Goal: Use online tool/utility: Utilize a website feature to perform a specific function

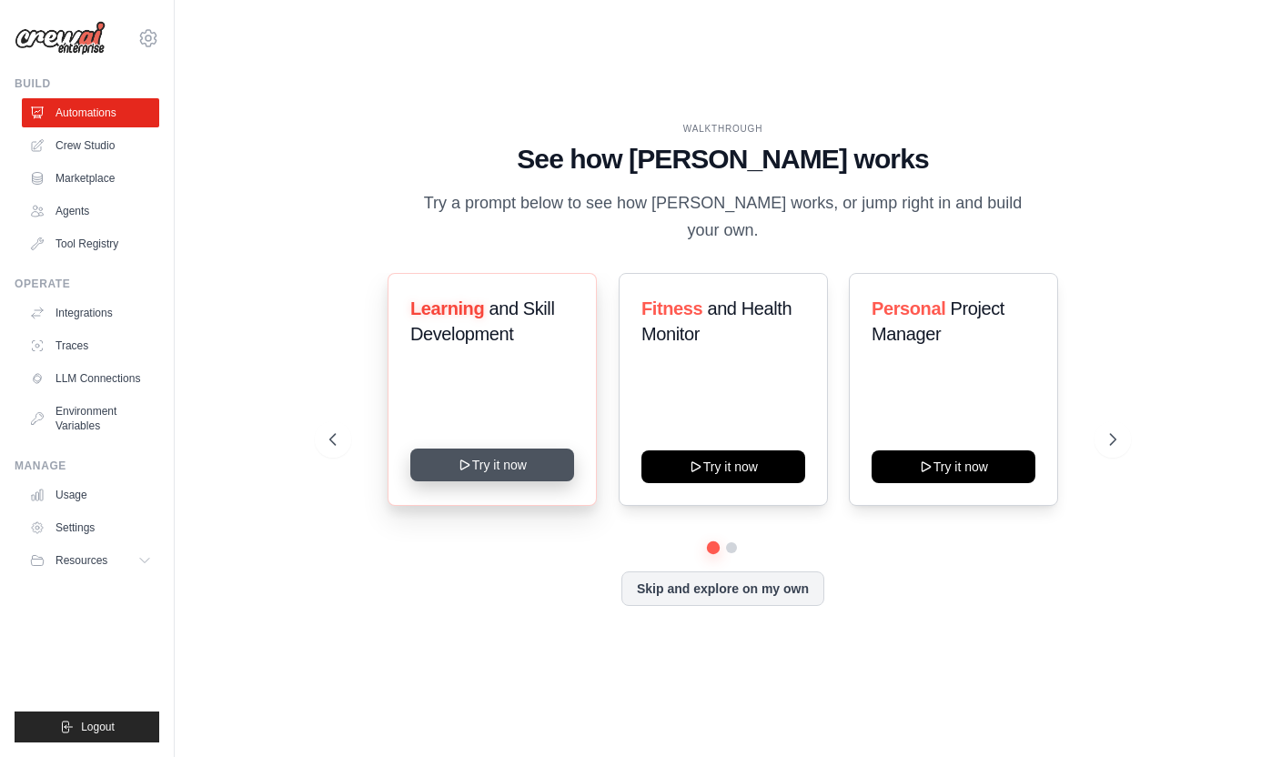
click at [509, 454] on button "Try it now" at bounding box center [492, 464] width 164 height 33
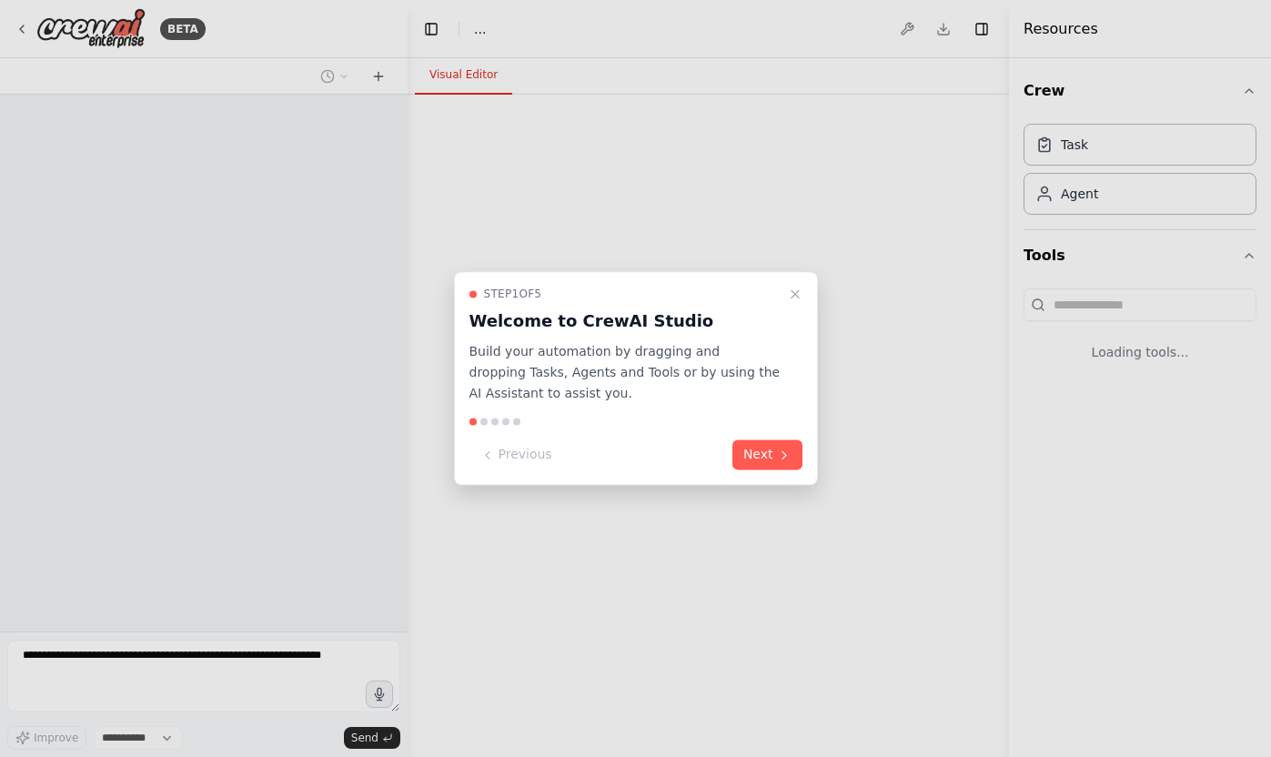
select select "****"
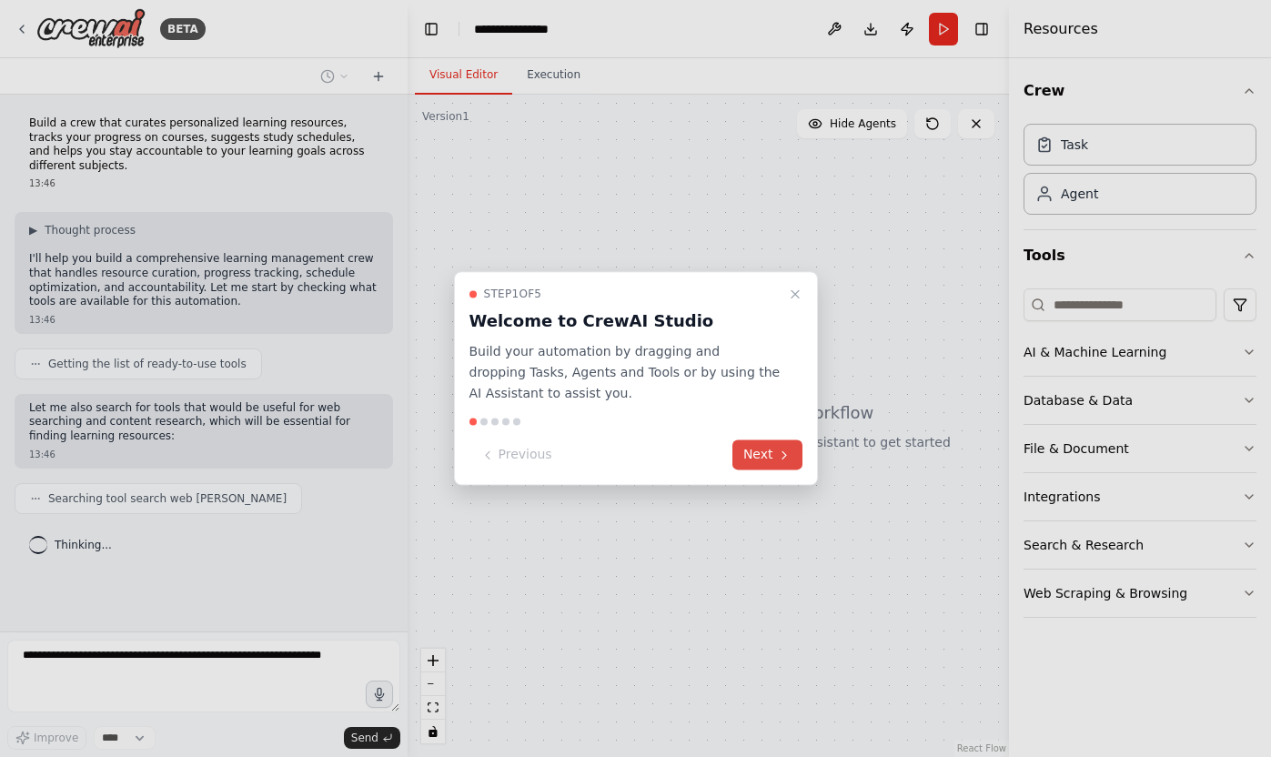
click at [760, 454] on button "Next" at bounding box center [767, 455] width 70 height 30
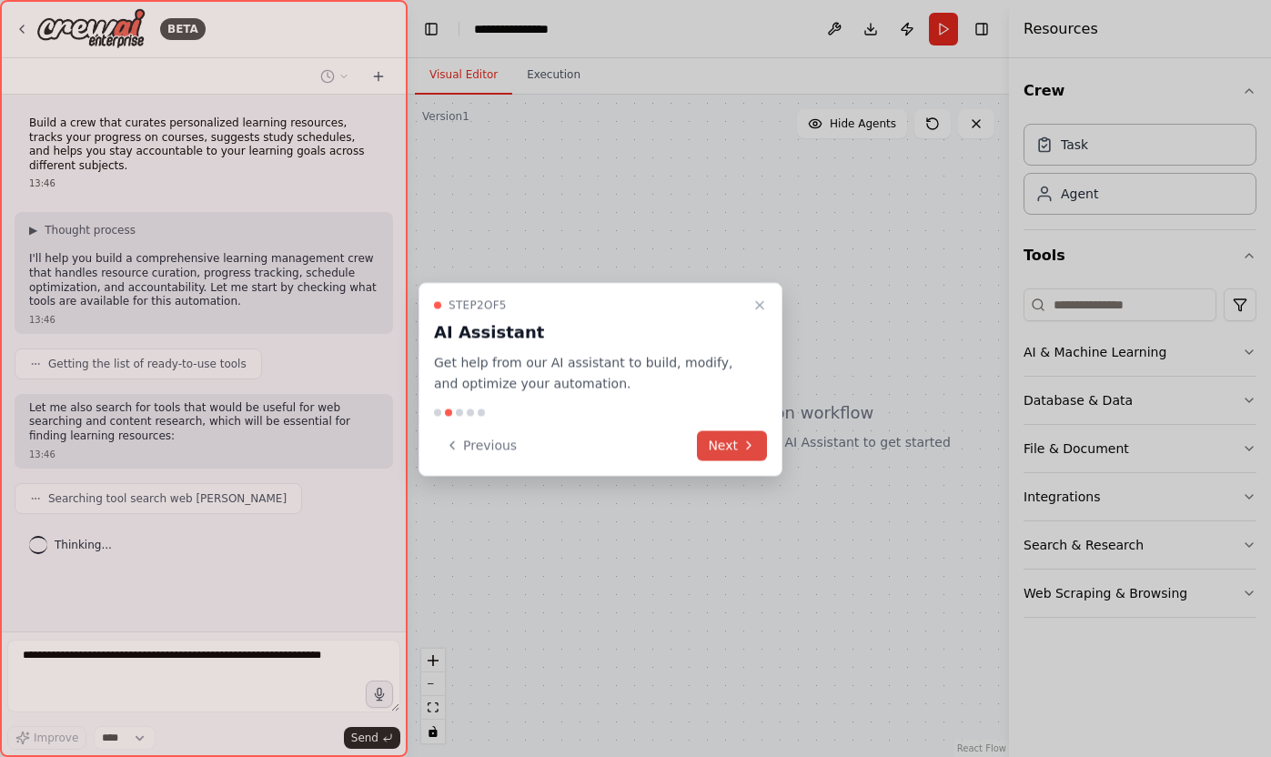
click at [756, 450] on button "Next" at bounding box center [732, 445] width 70 height 30
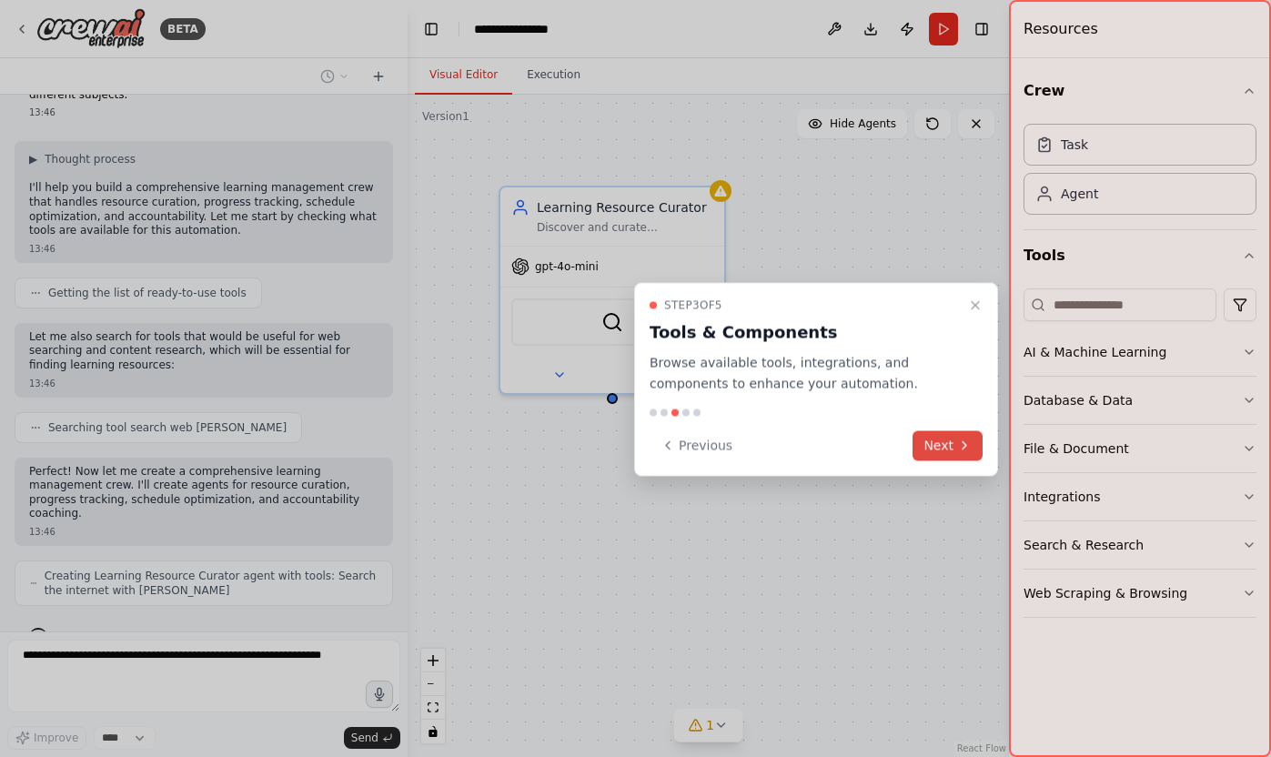
scroll to position [131, 0]
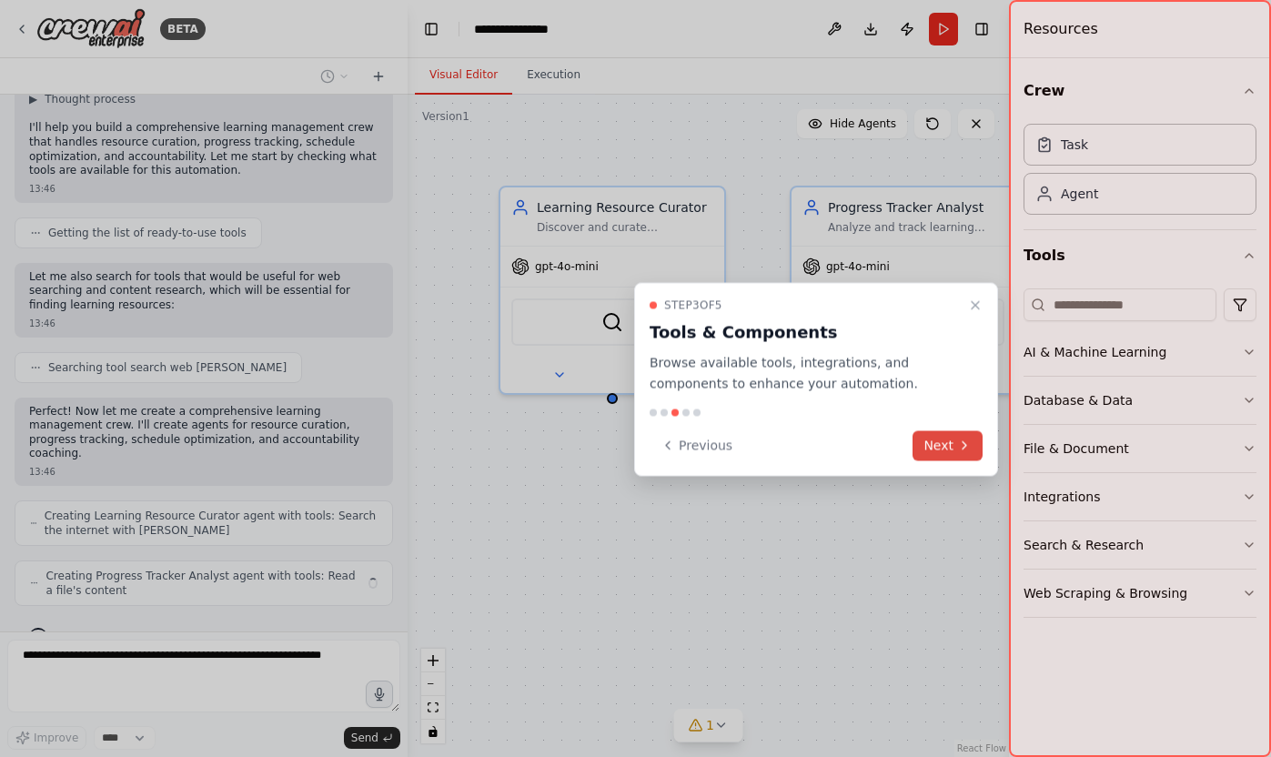
click at [950, 445] on button "Next" at bounding box center [947, 445] width 70 height 30
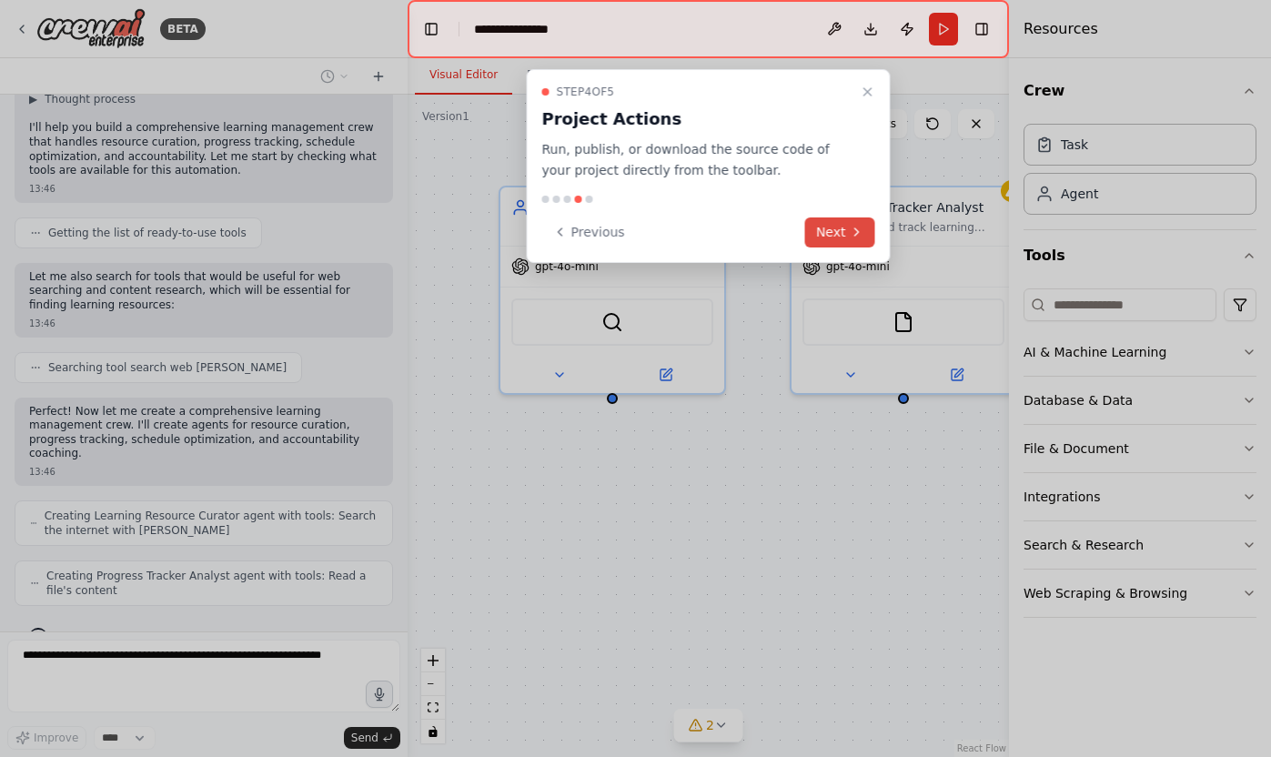
click at [839, 229] on button "Next" at bounding box center [840, 232] width 70 height 30
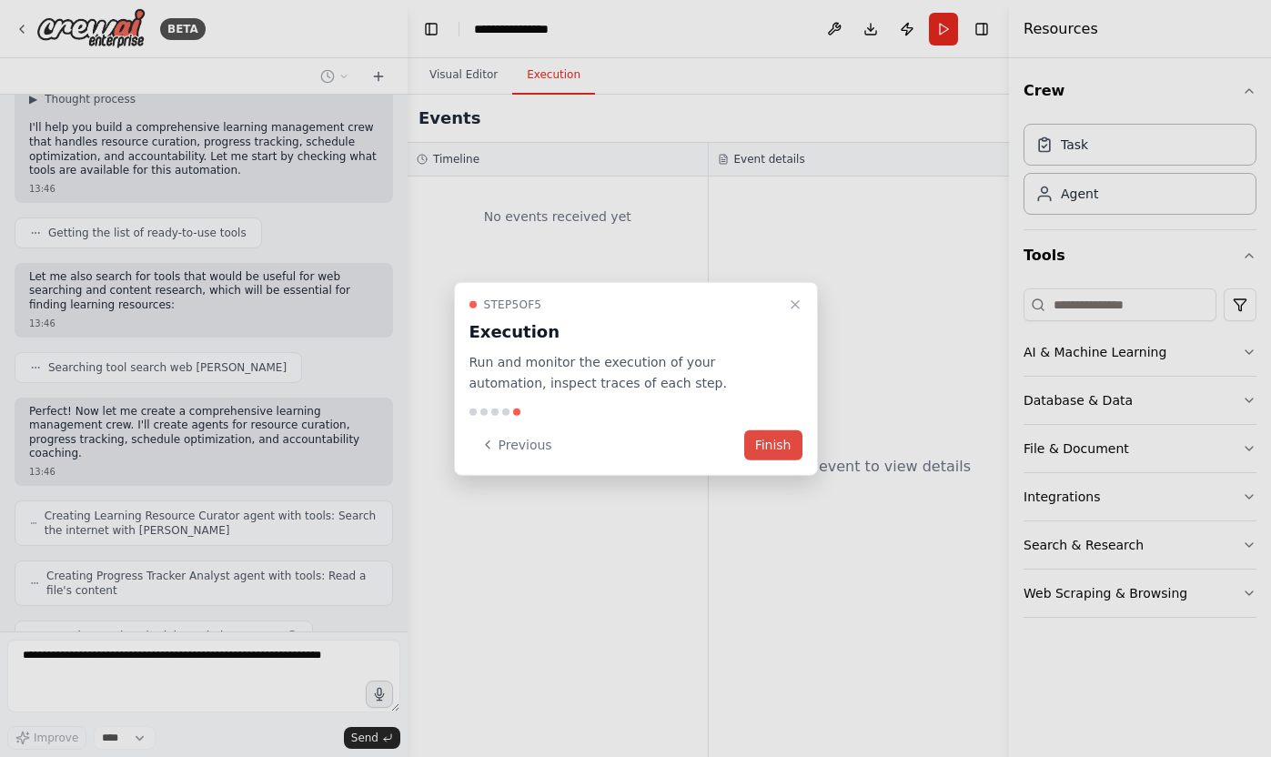
scroll to position [176, 0]
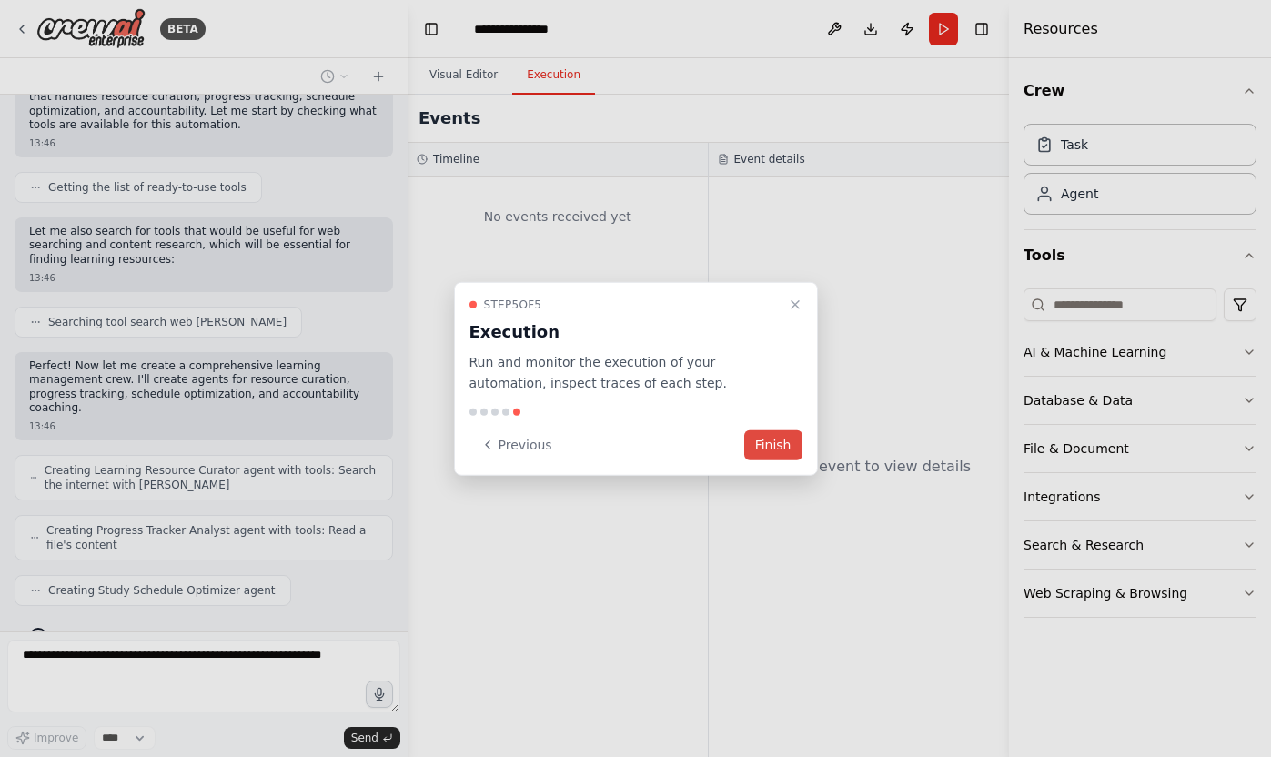
click at [770, 449] on button "Finish" at bounding box center [773, 444] width 58 height 30
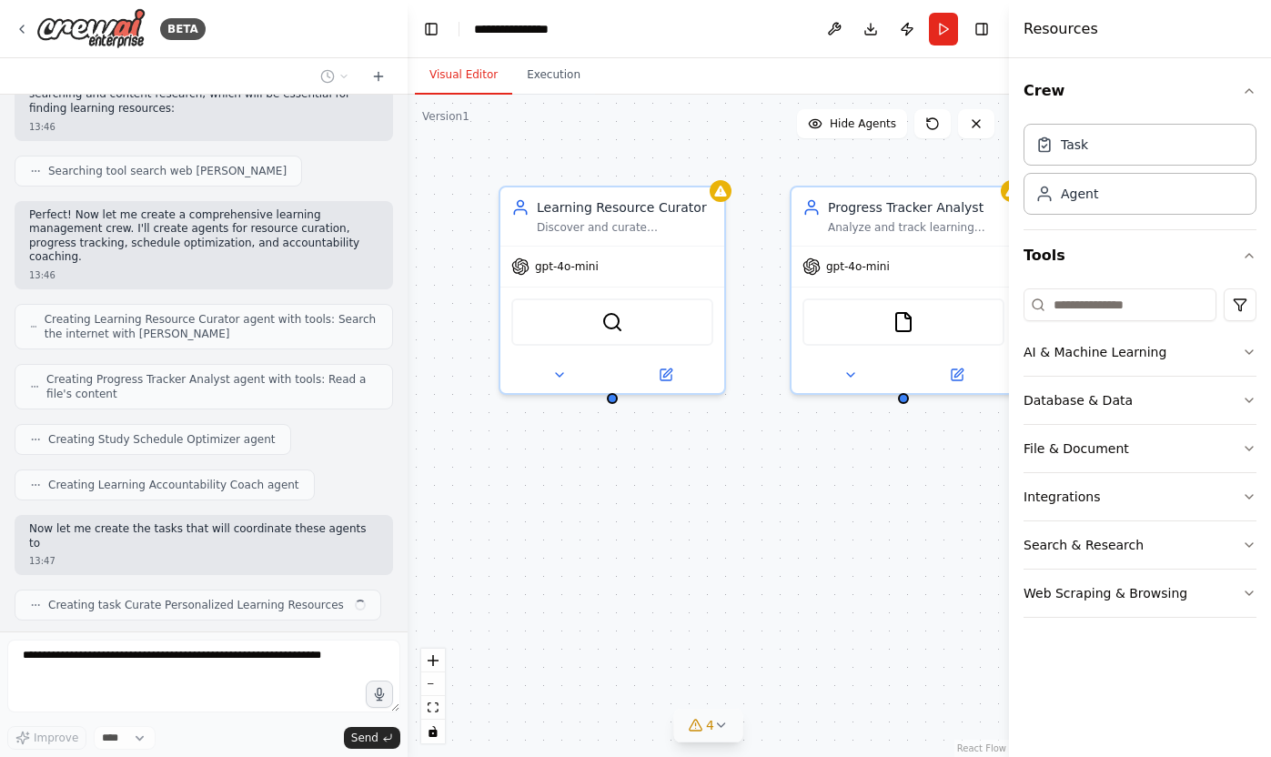
scroll to position [341, 0]
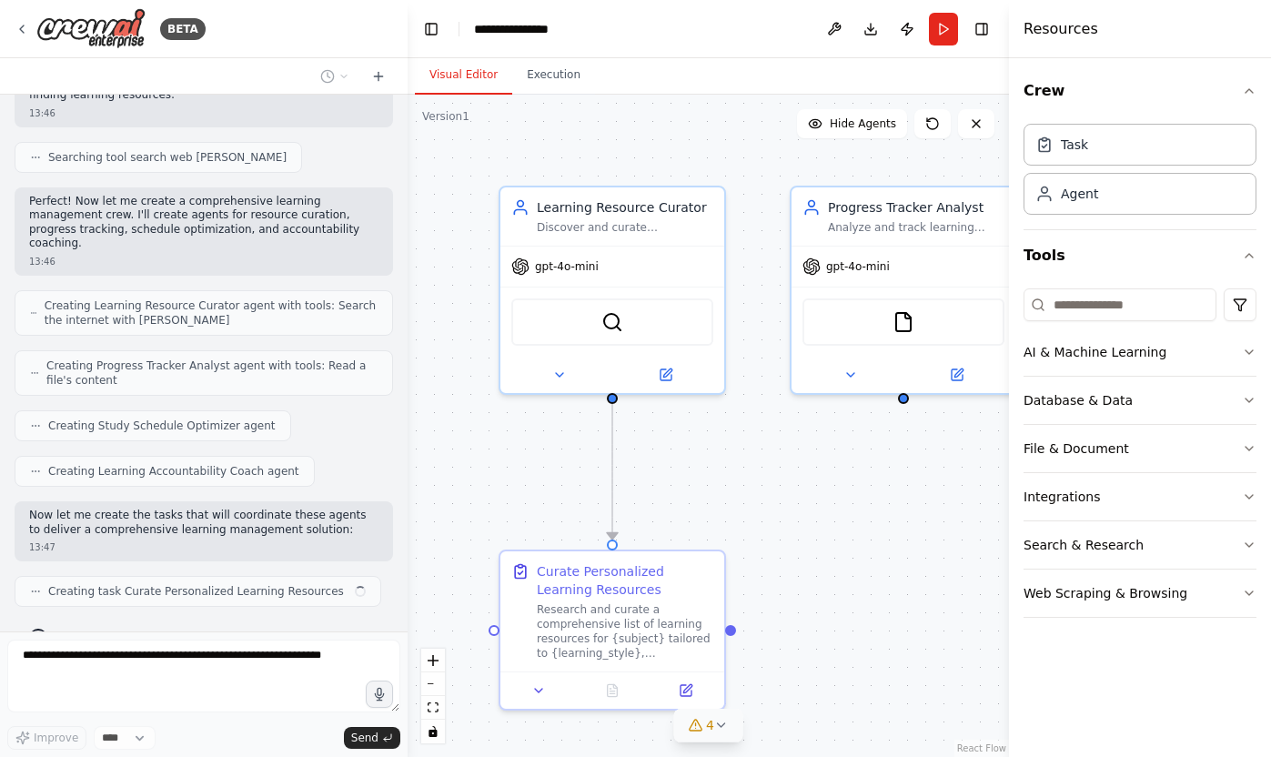
click at [720, 729] on icon at bounding box center [721, 725] width 15 height 15
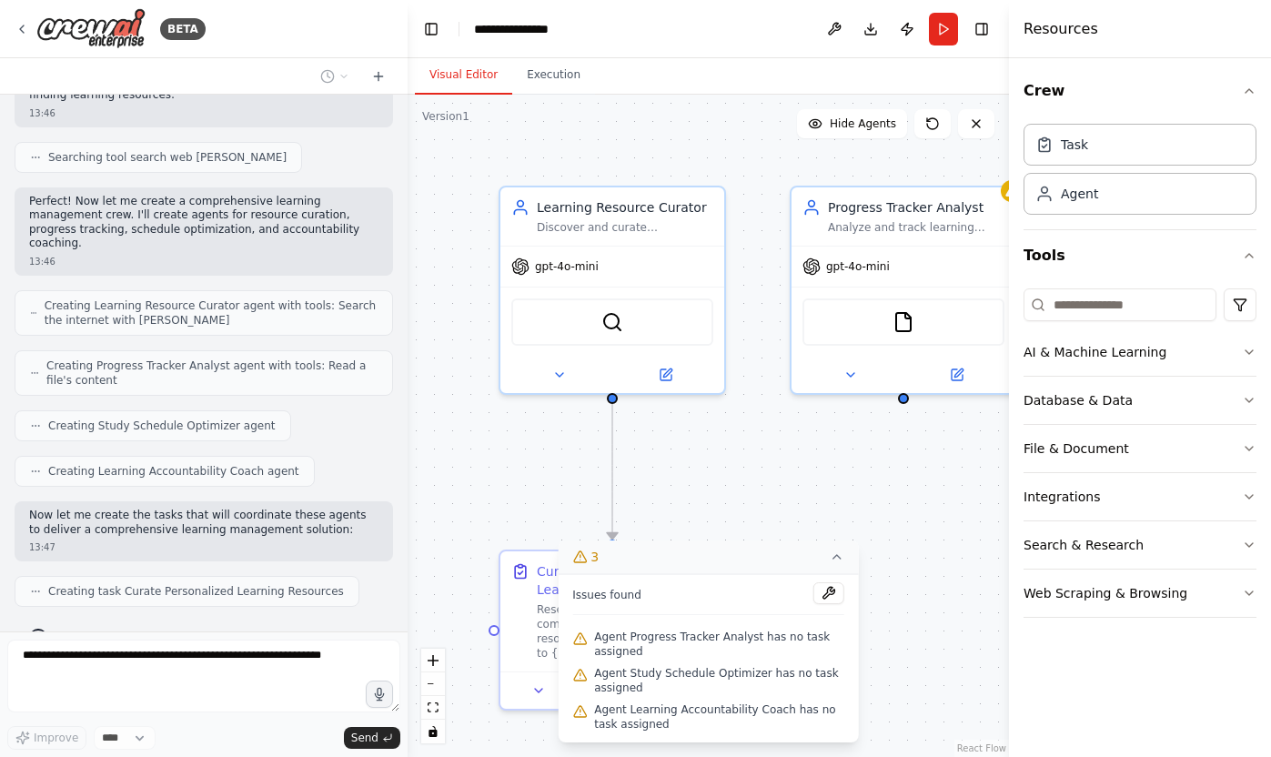
click at [672, 497] on div ".deletable-edge-delete-btn { width: 20px; height: 20px; border: 0px solid #ffff…" at bounding box center [708, 426] width 601 height 662
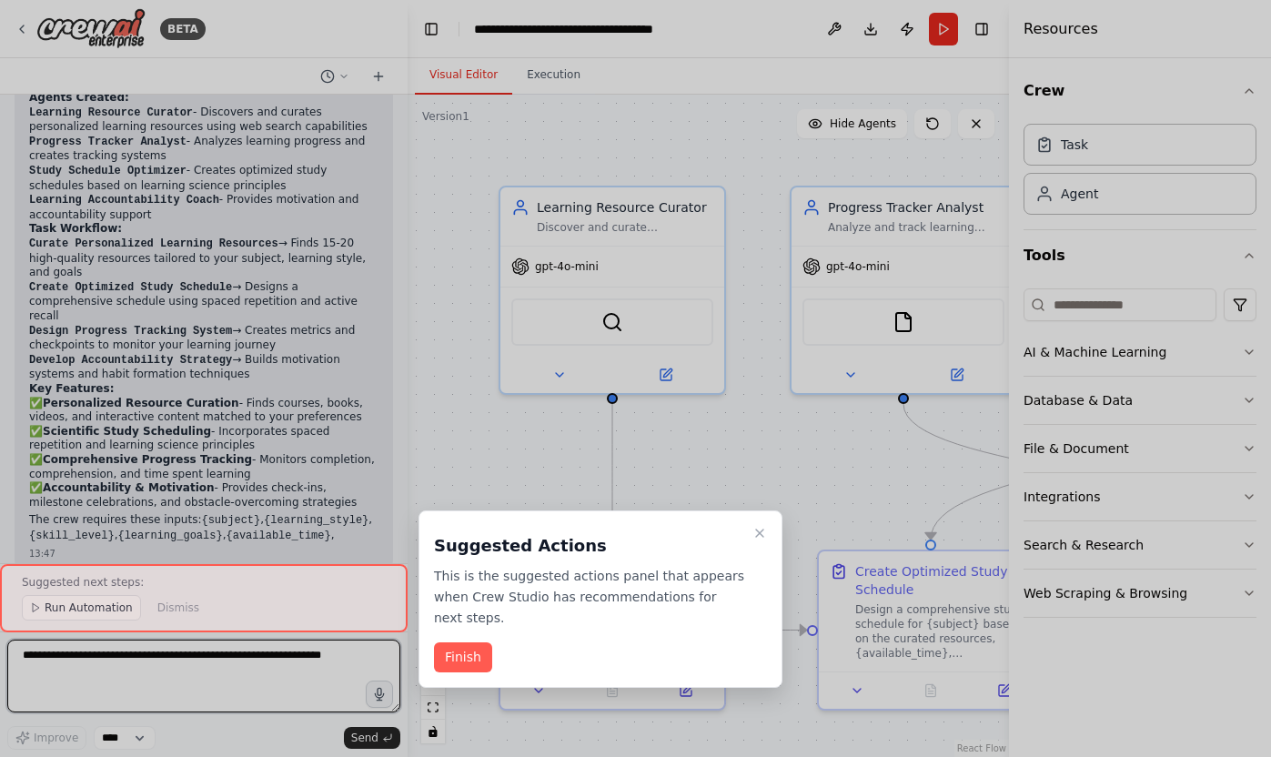
scroll to position [1315, 0]
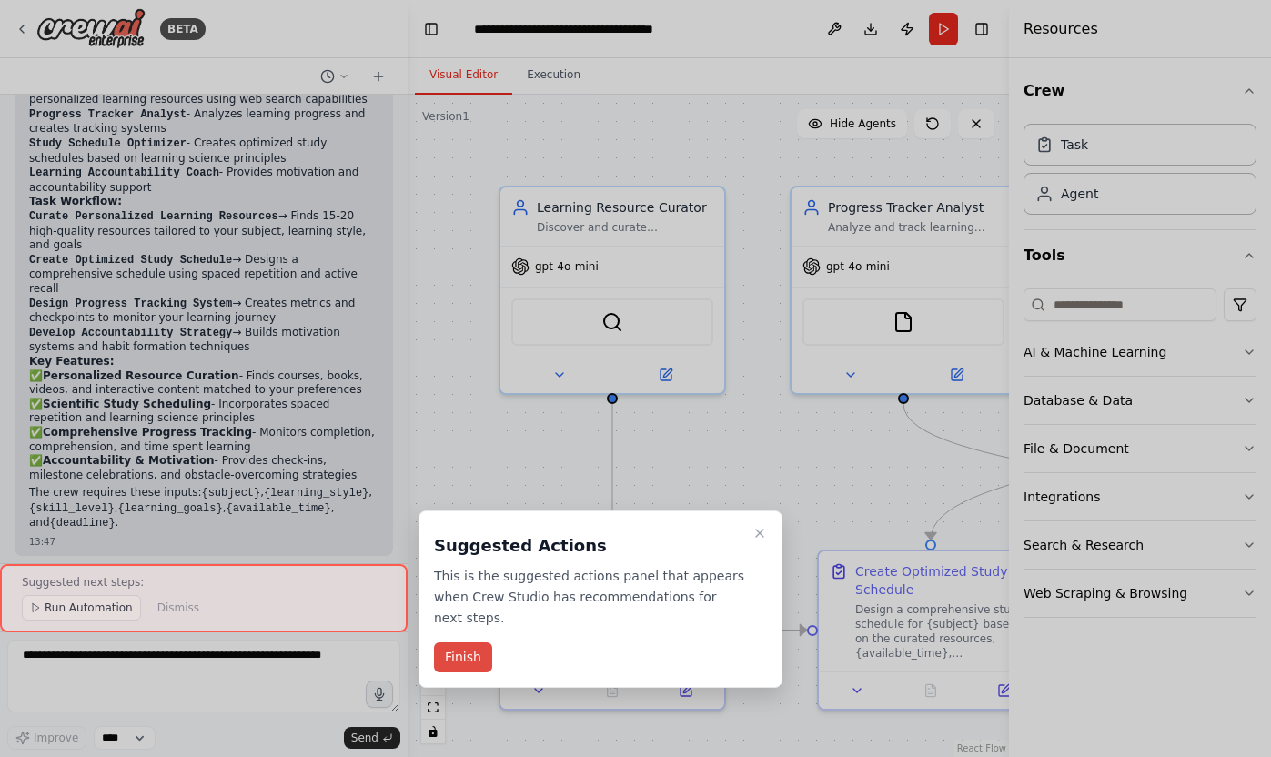
click at [464, 650] on button "Finish" at bounding box center [463, 657] width 58 height 30
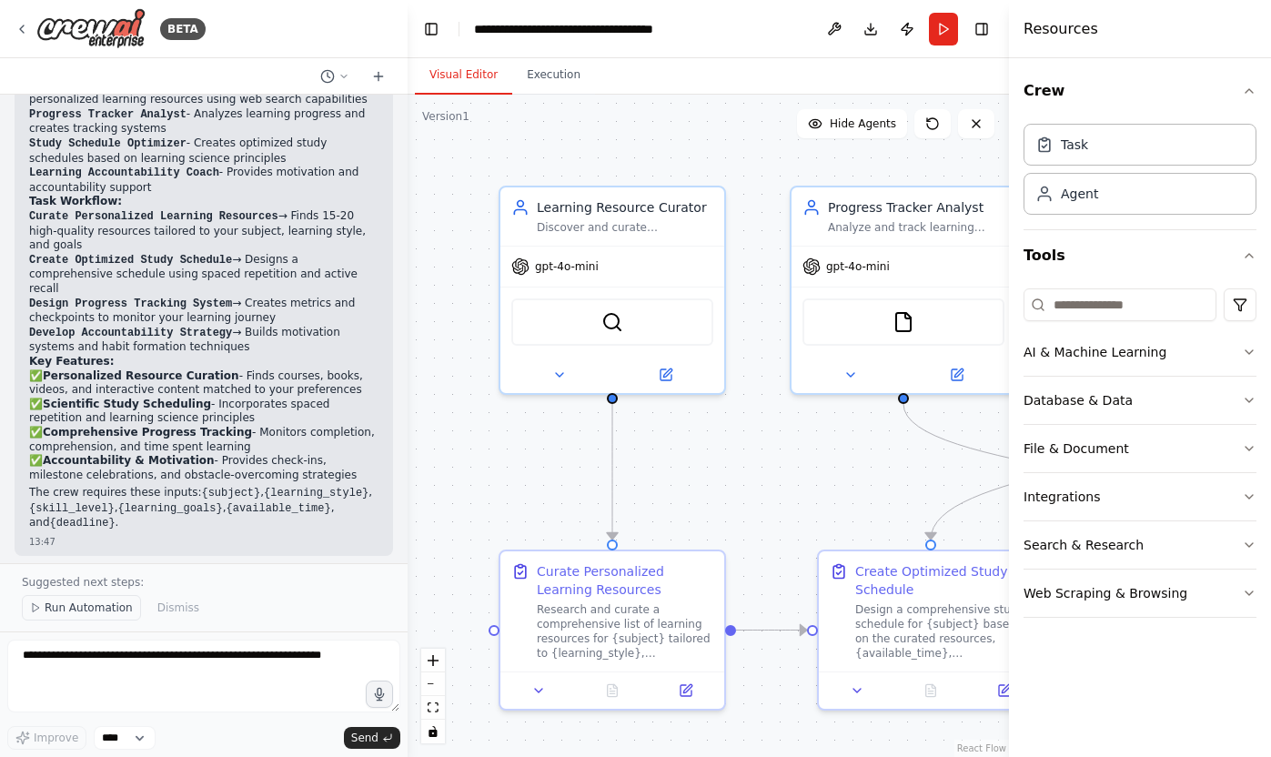
click at [116, 609] on span "Run Automation" at bounding box center [89, 607] width 88 height 15
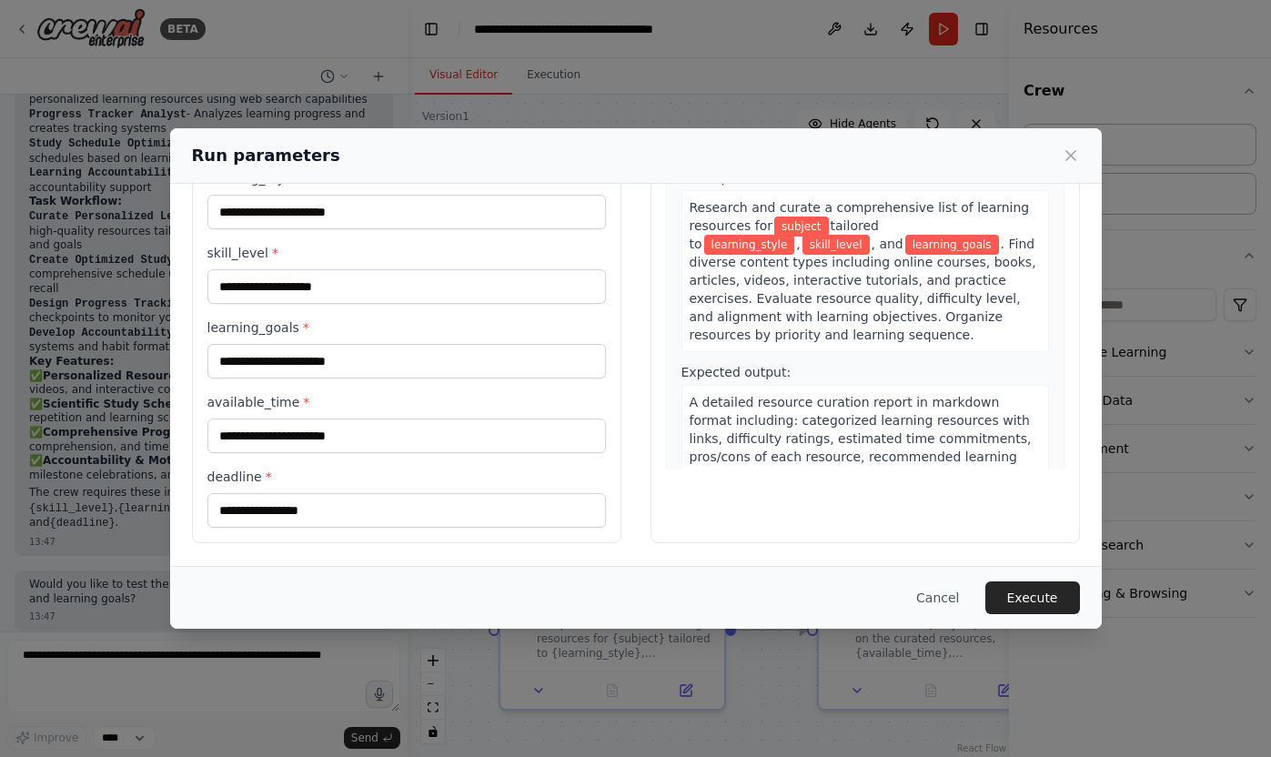
scroll to position [0, 0]
click at [1070, 156] on icon at bounding box center [1070, 155] width 9 height 9
